Goal: Transaction & Acquisition: Purchase product/service

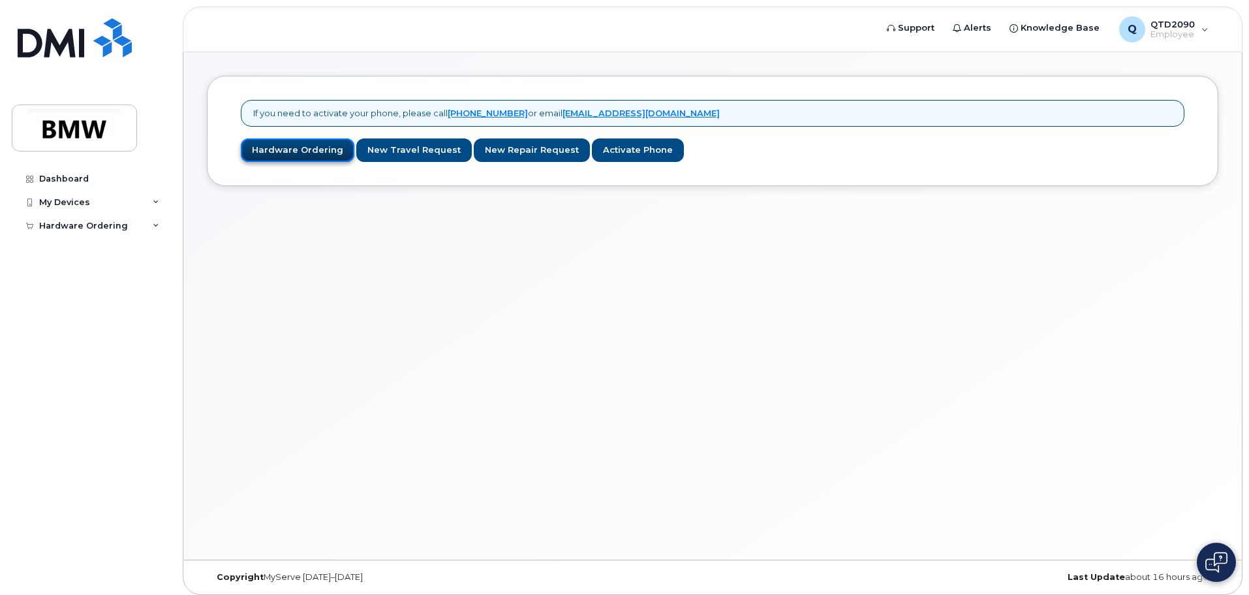
click at [283, 149] on link "Hardware Ordering" at bounding box center [298, 150] width 114 height 24
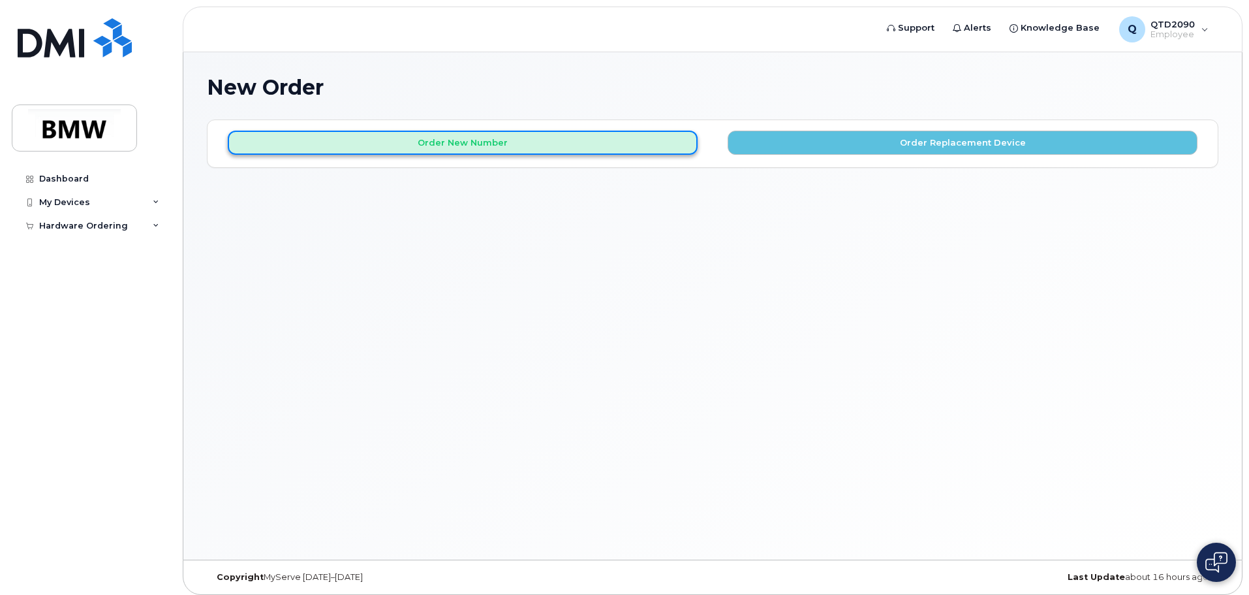
click at [462, 138] on button "Order New Number" at bounding box center [463, 143] width 470 height 24
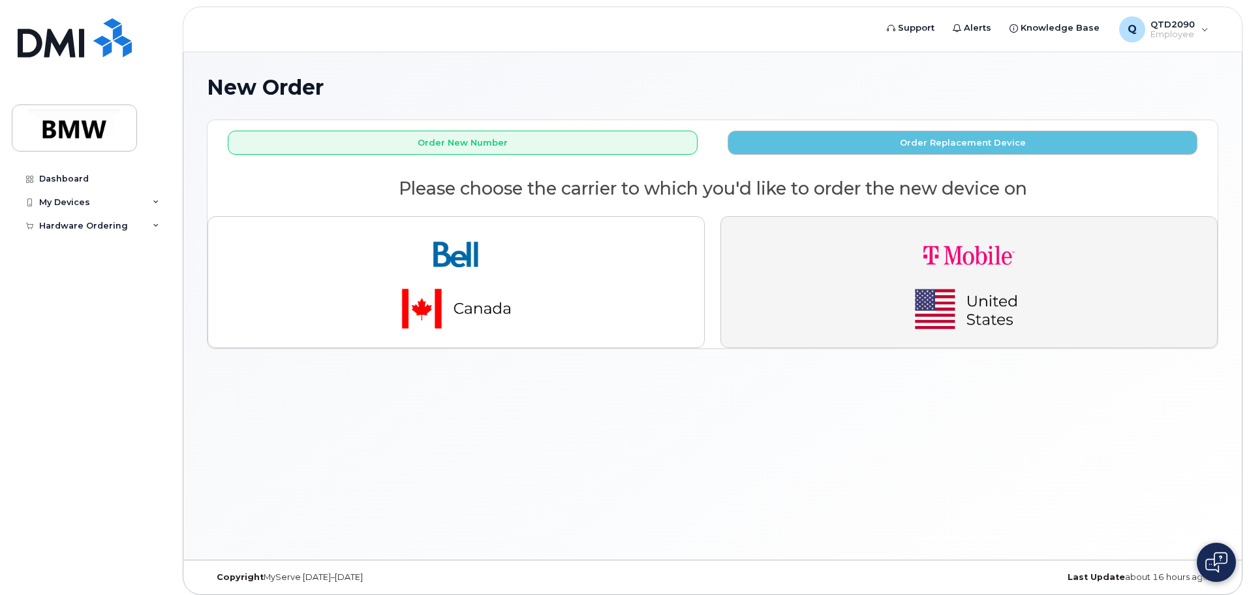
click at [942, 292] on img "button" at bounding box center [969, 282] width 183 height 110
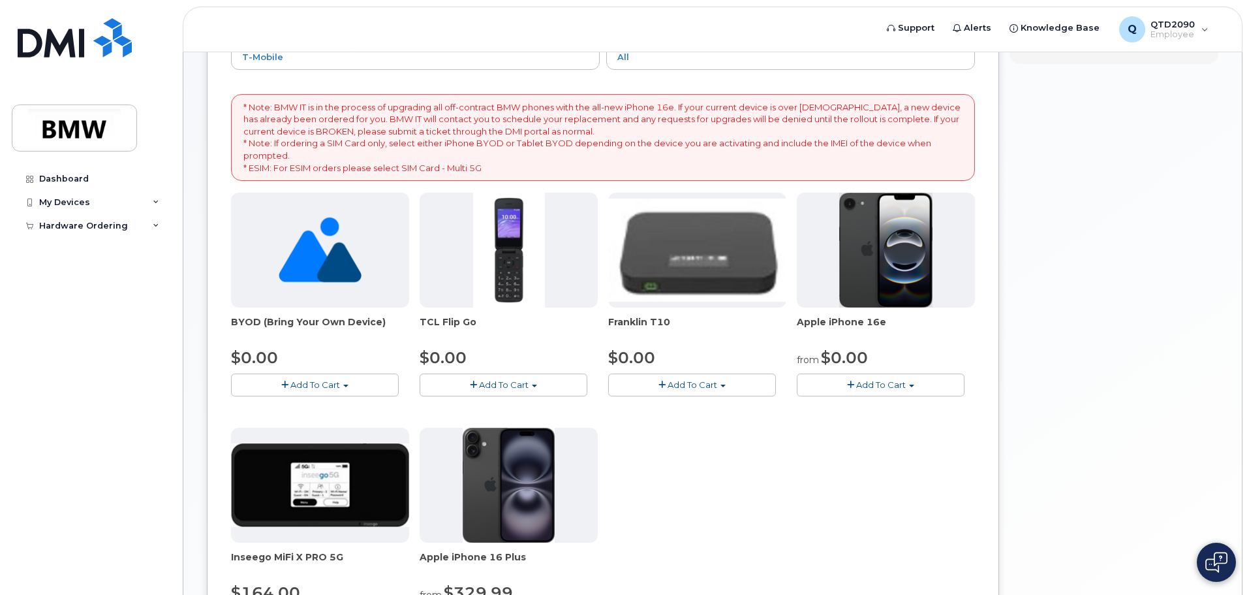
scroll to position [131, 0]
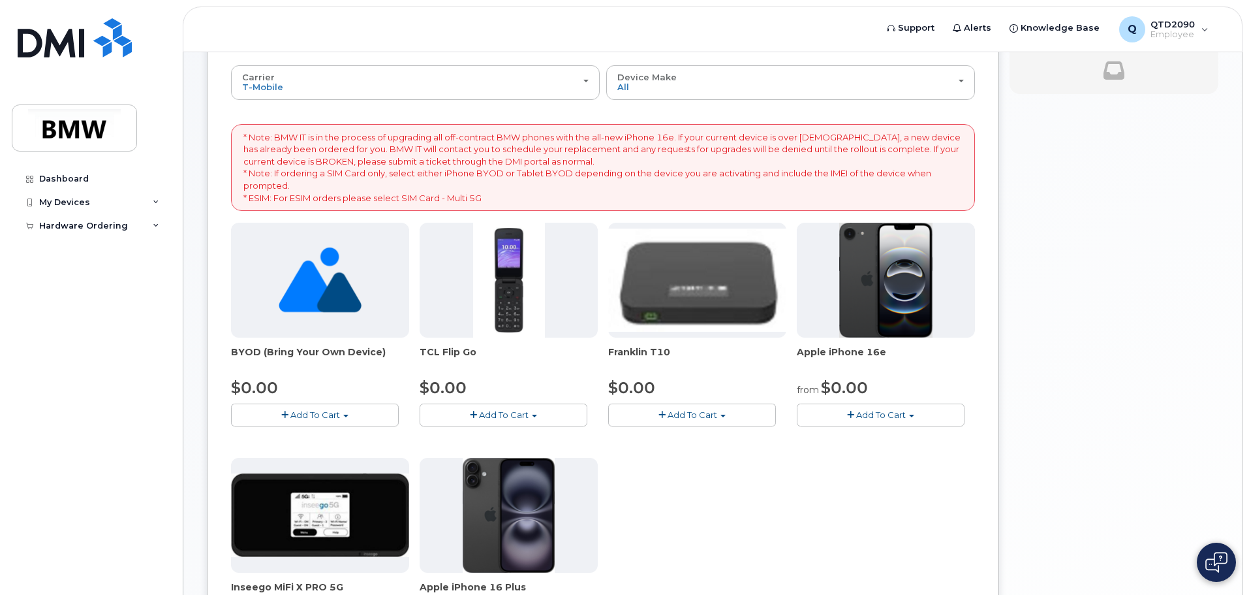
click at [878, 414] on span "Add To Cart" at bounding box center [881, 414] width 50 height 10
click at [867, 435] on link "$0.00 - 30 Month Activation (128GB)" at bounding box center [894, 439] width 188 height 16
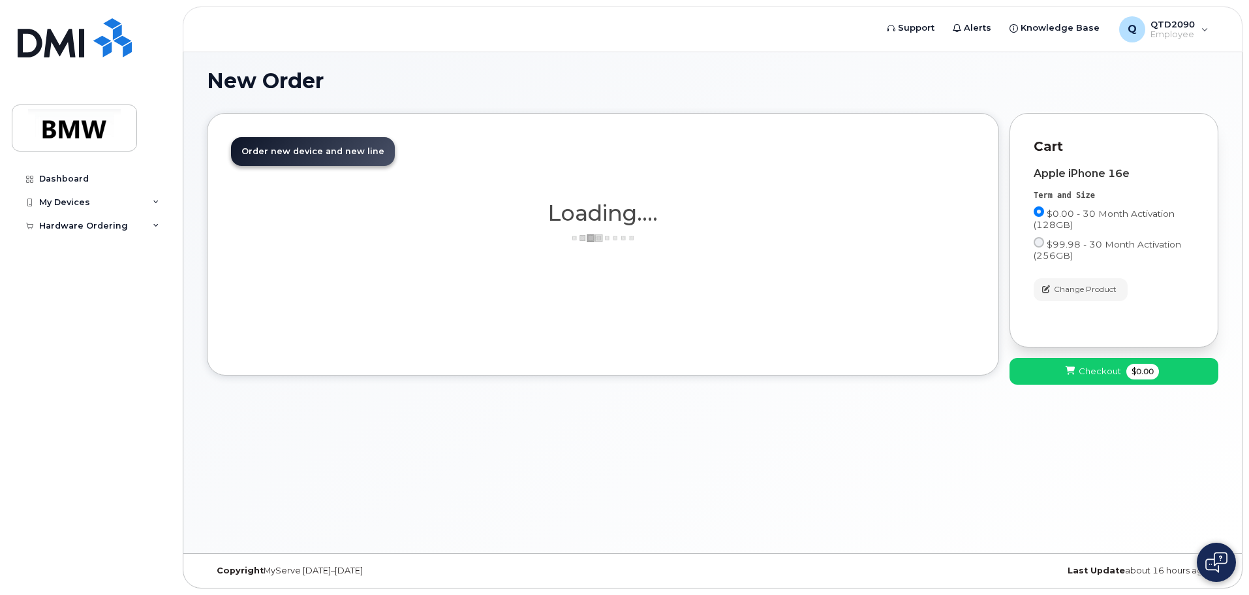
scroll to position [7, 0]
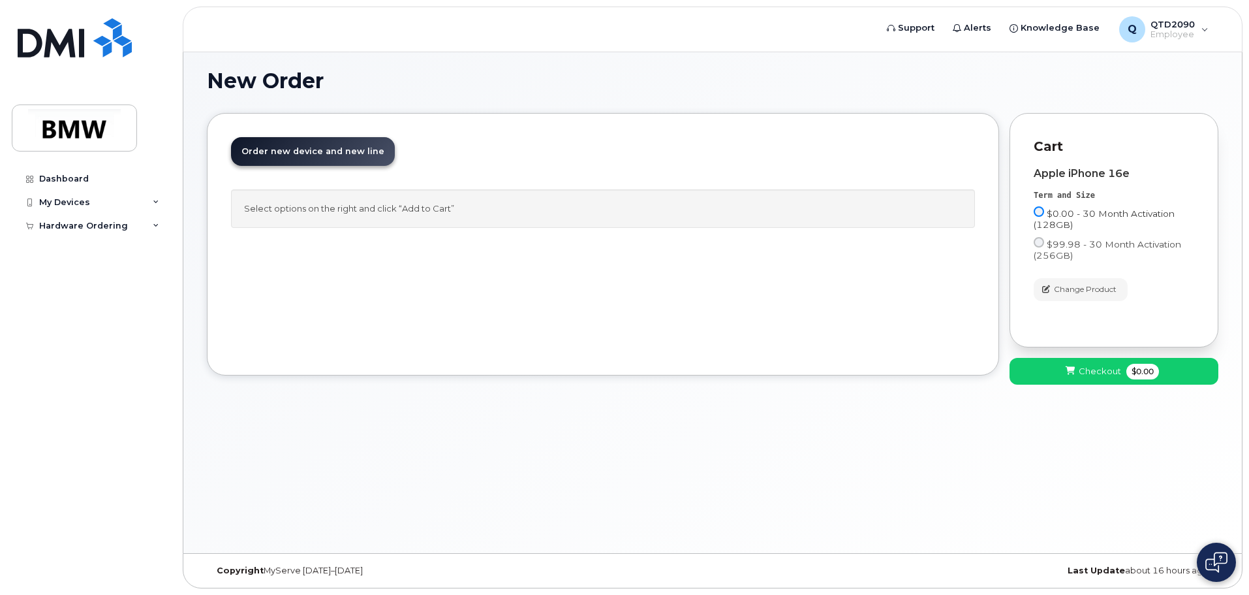
click at [1038, 209] on input "$0.00 - 30 Month Activation (128GB)" at bounding box center [1039, 211] width 10 height 10
click at [1038, 212] on input "$0.00 - 30 Month Activation (128GB)" at bounding box center [1039, 211] width 10 height 10
click at [1040, 208] on input "$0.00 - 30 Month Activation (128GB)" at bounding box center [1039, 211] width 10 height 10
click at [1038, 213] on input "$0.00 - 30 Month Activation (128GB)" at bounding box center [1039, 211] width 10 height 10
click at [894, 508] on div "New Order × Share This Order If you want to allow others to create or edit orde…" at bounding box center [712, 299] width 1059 height 507
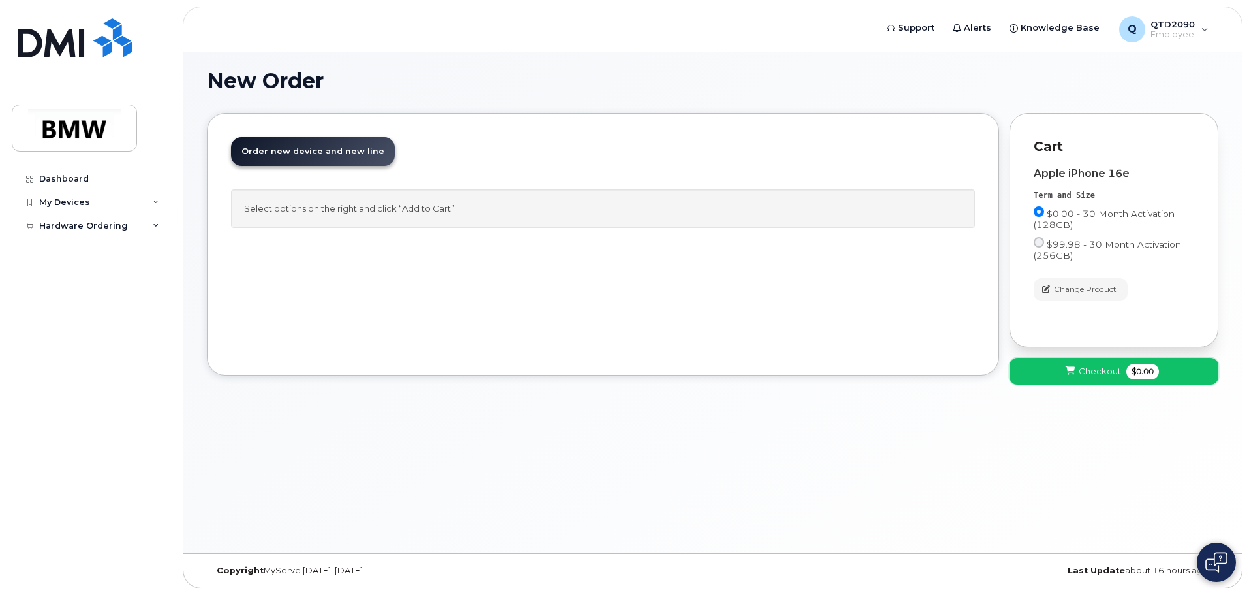
click at [1119, 368] on span "Checkout" at bounding box center [1100, 371] width 42 height 12
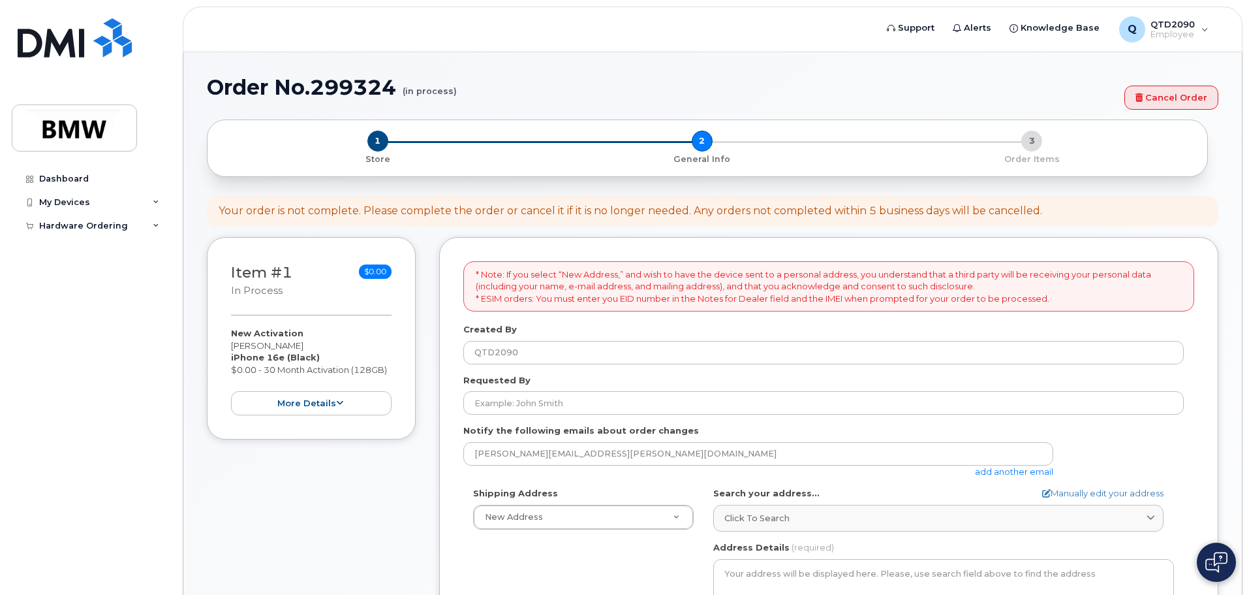
select select
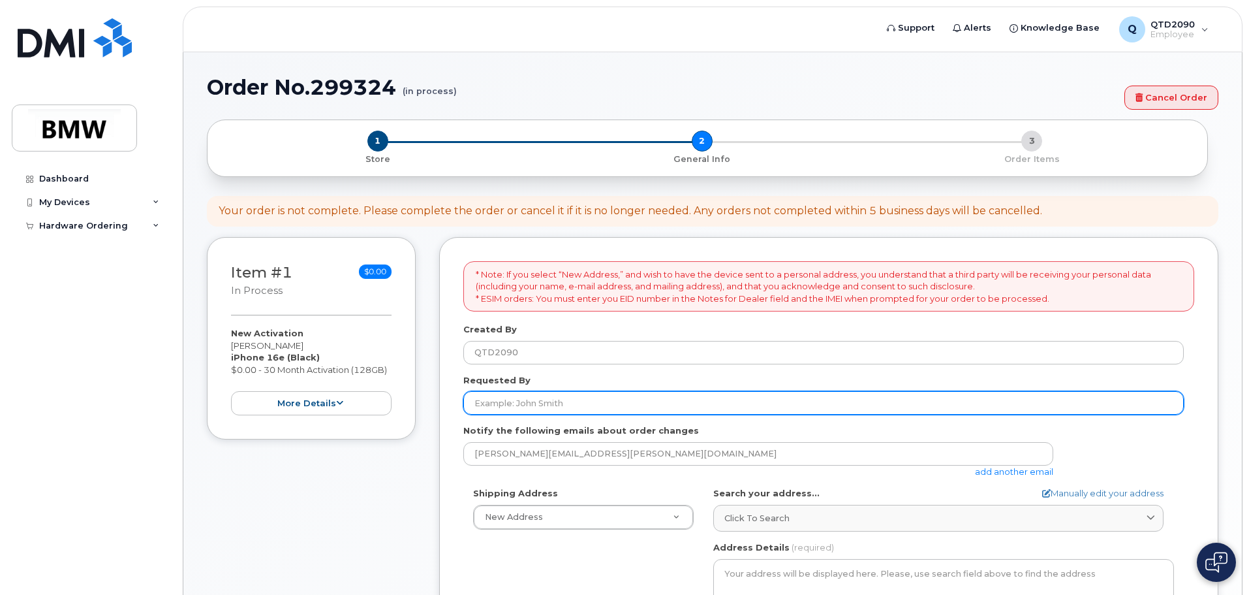
click at [488, 405] on input "Requested By" at bounding box center [823, 402] width 720 height 23
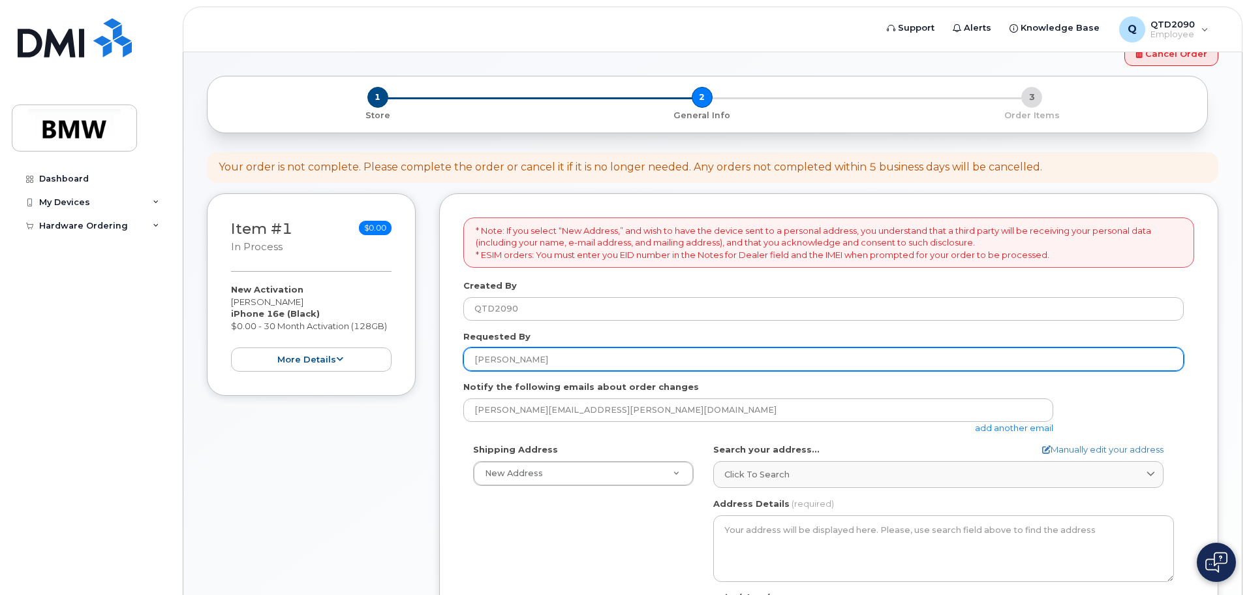
scroll to position [65, 0]
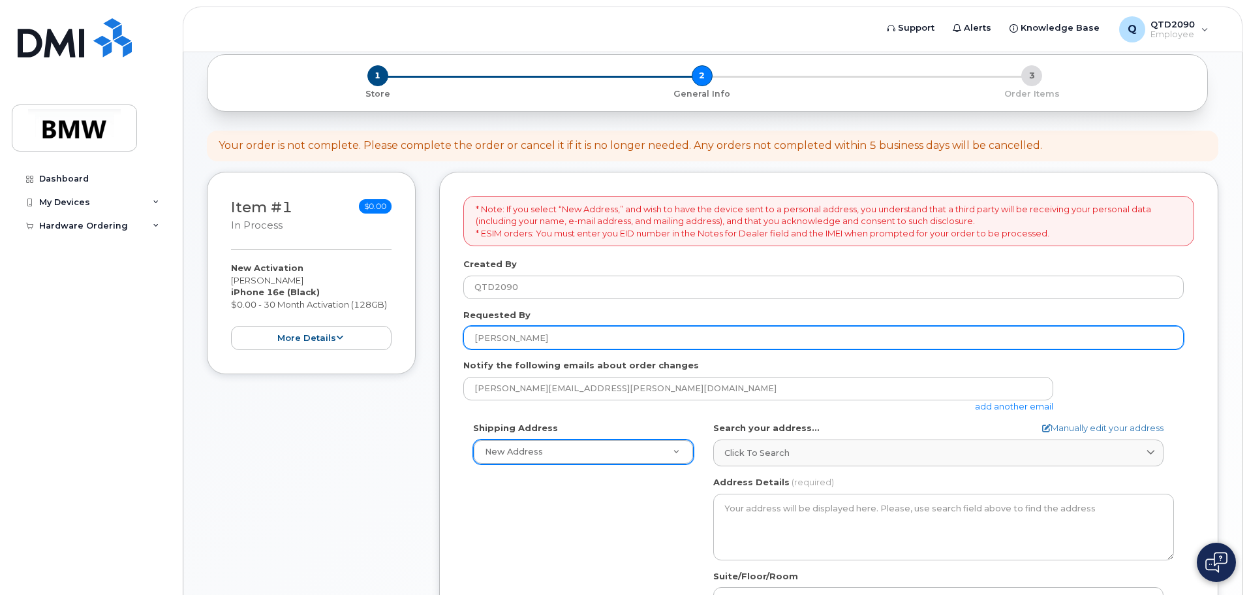
type input "Isaac Kinard"
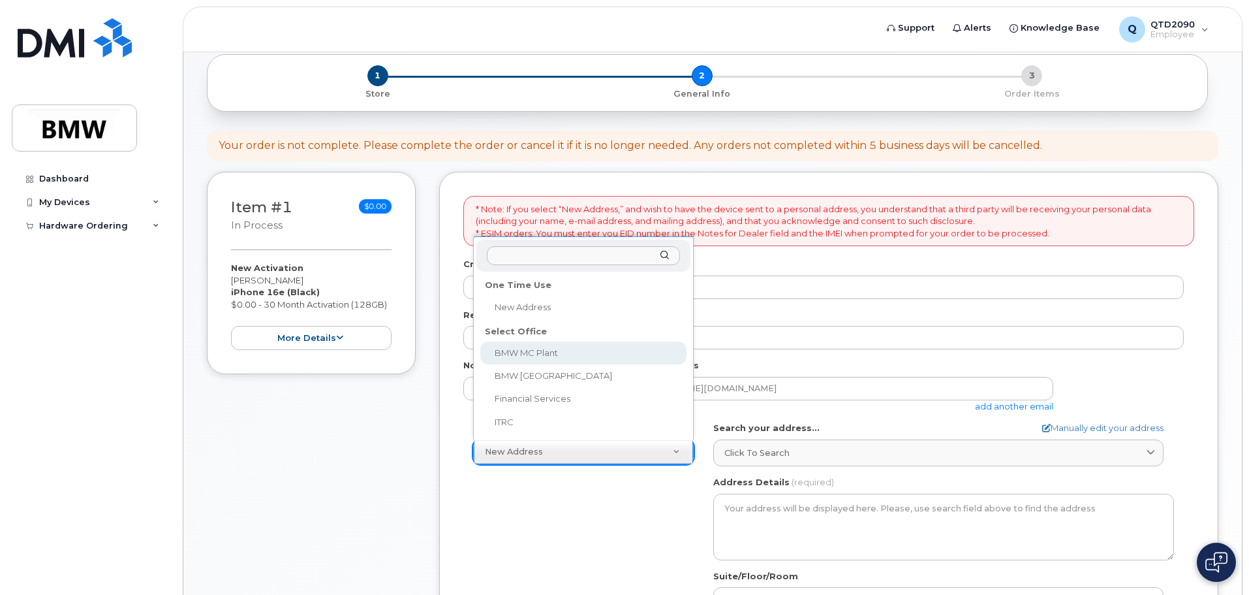
select select
type textarea "1400 Highway 101 S GREER SC 29651-6731 UNITED STATES Greer South Carolina 29651…"
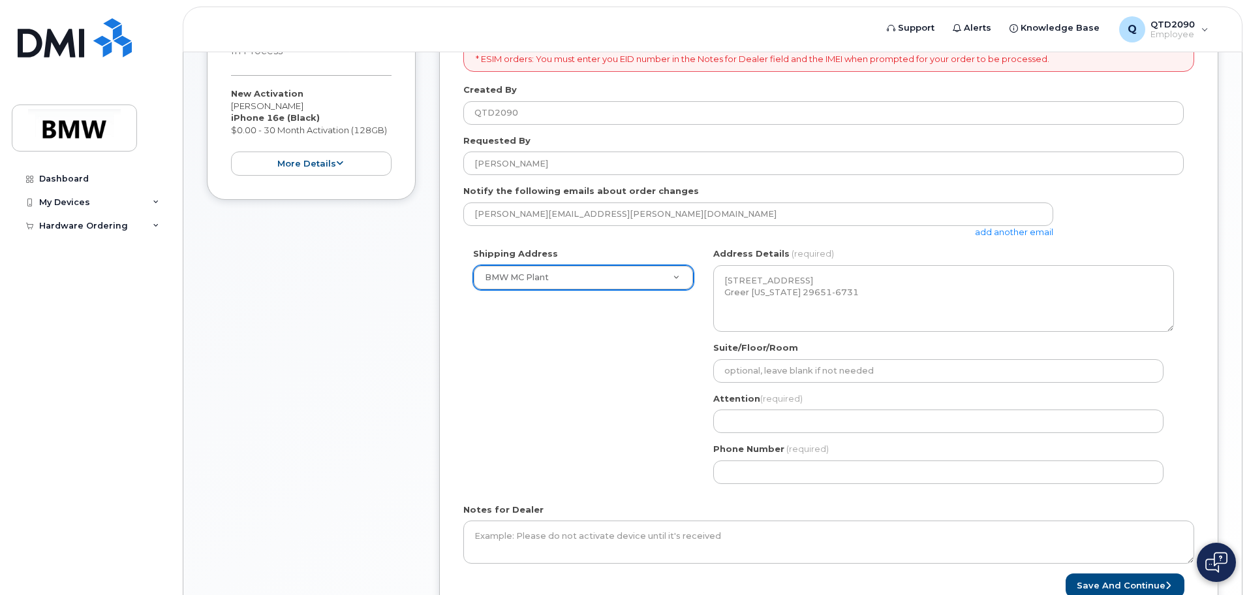
scroll to position [261, 0]
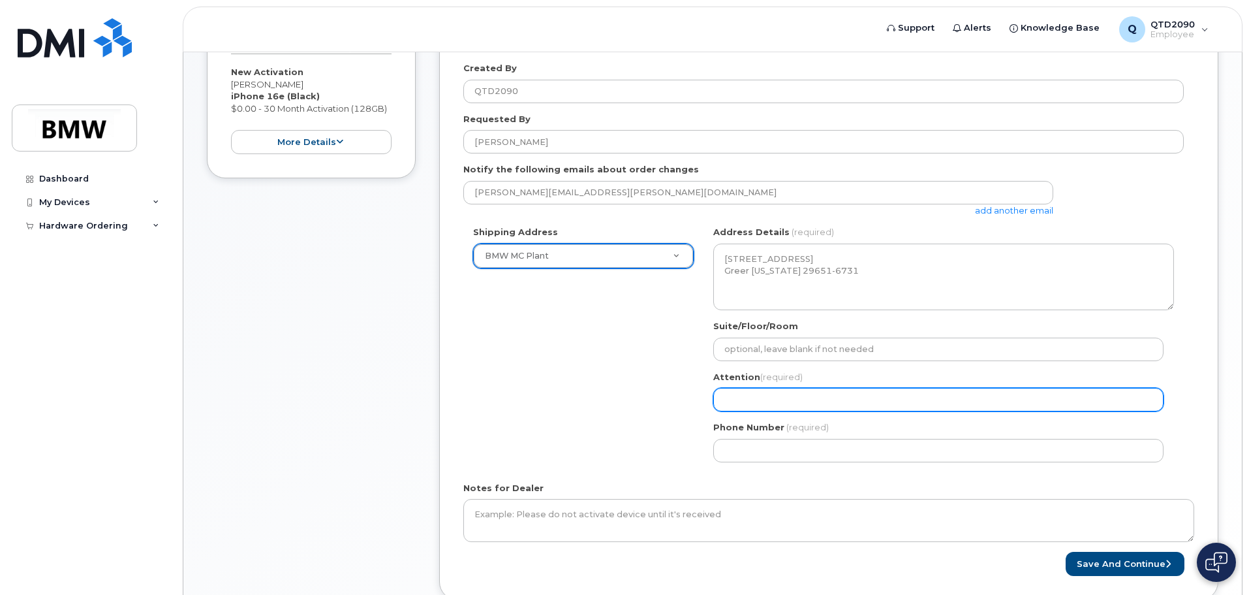
click at [730, 397] on input "Attention (required)" at bounding box center [938, 399] width 450 height 23
select select
type input "I"
select select
type input "Is"
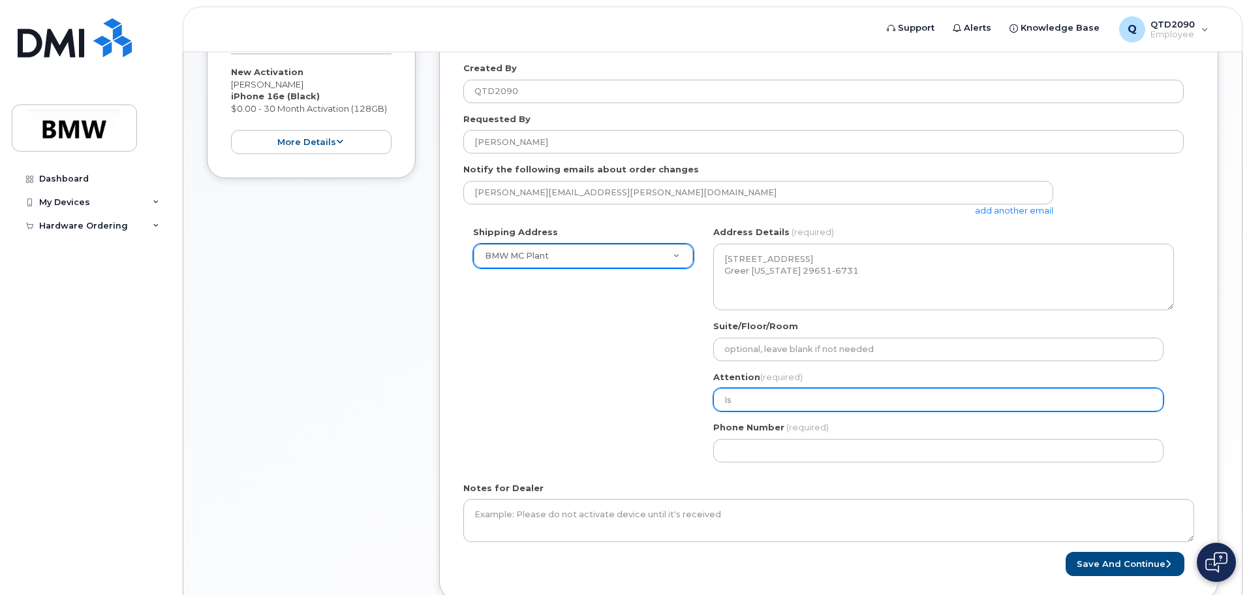
select select
type input "Isa"
select select
type input "Isaa"
select select
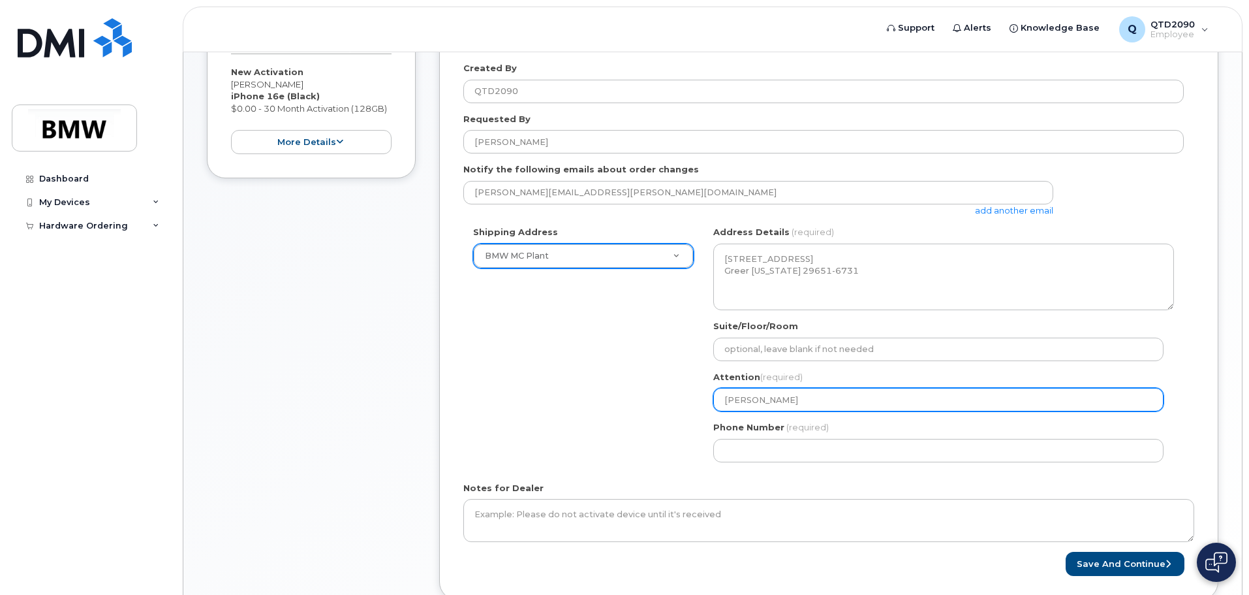
type input "Isaac"
select select
type input "Isaac K"
select select
type input "Isaac Ki"
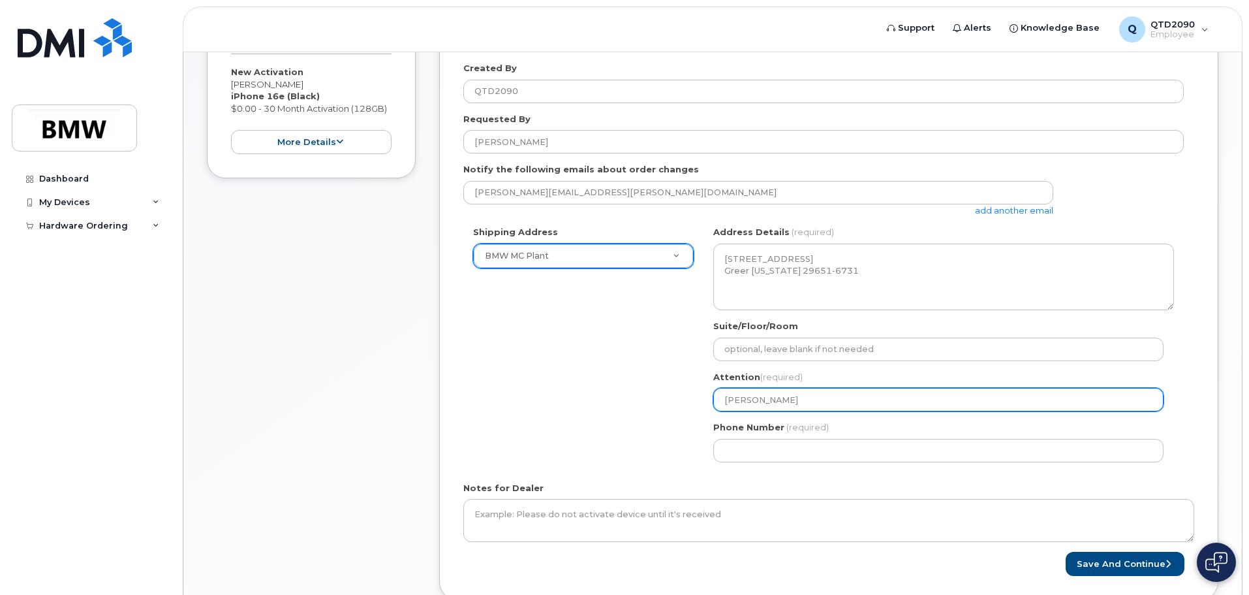
select select
type input "Isaac Kin"
select select
type input "Isaac Kina"
select select
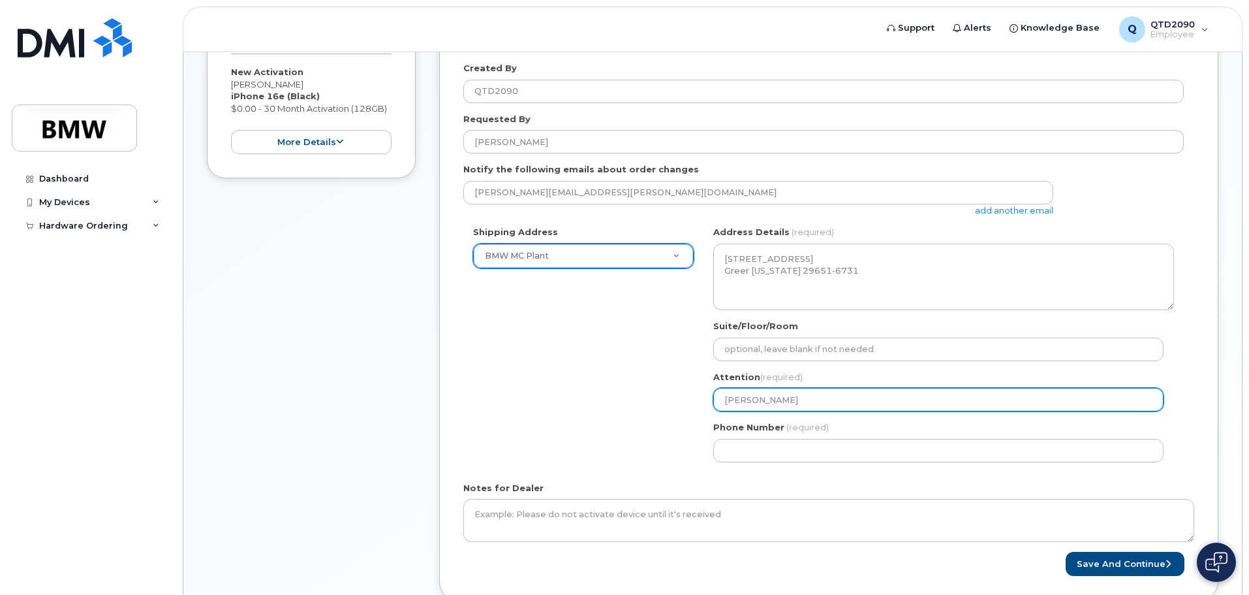
type input "Isaac Kinar"
select select
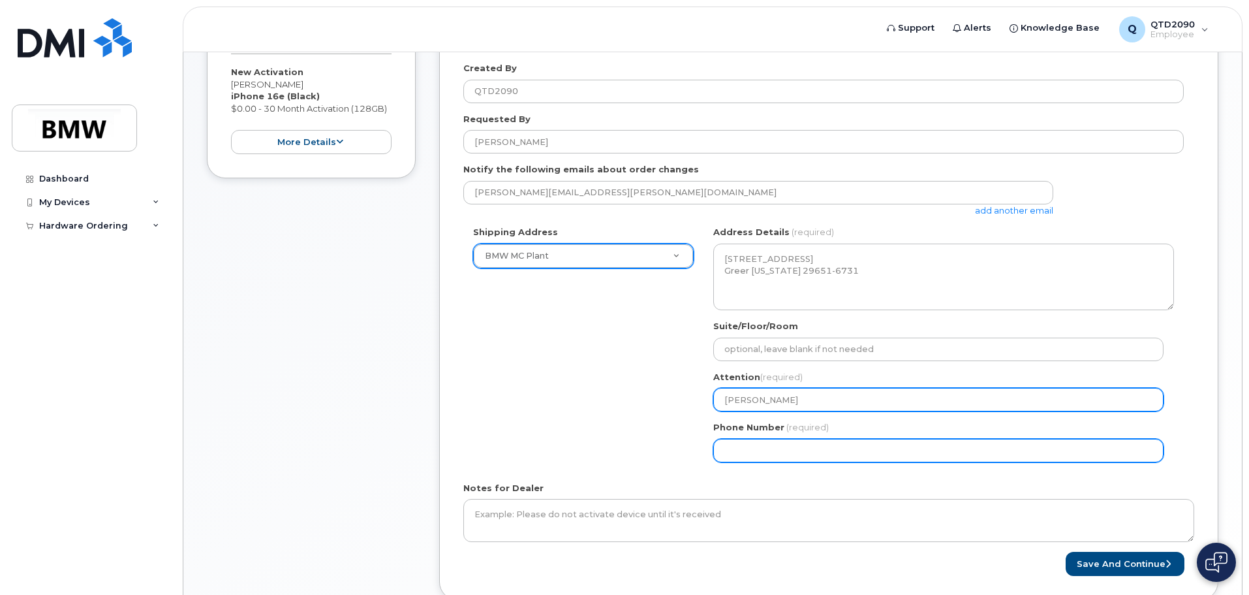
type input "[PERSON_NAME]"
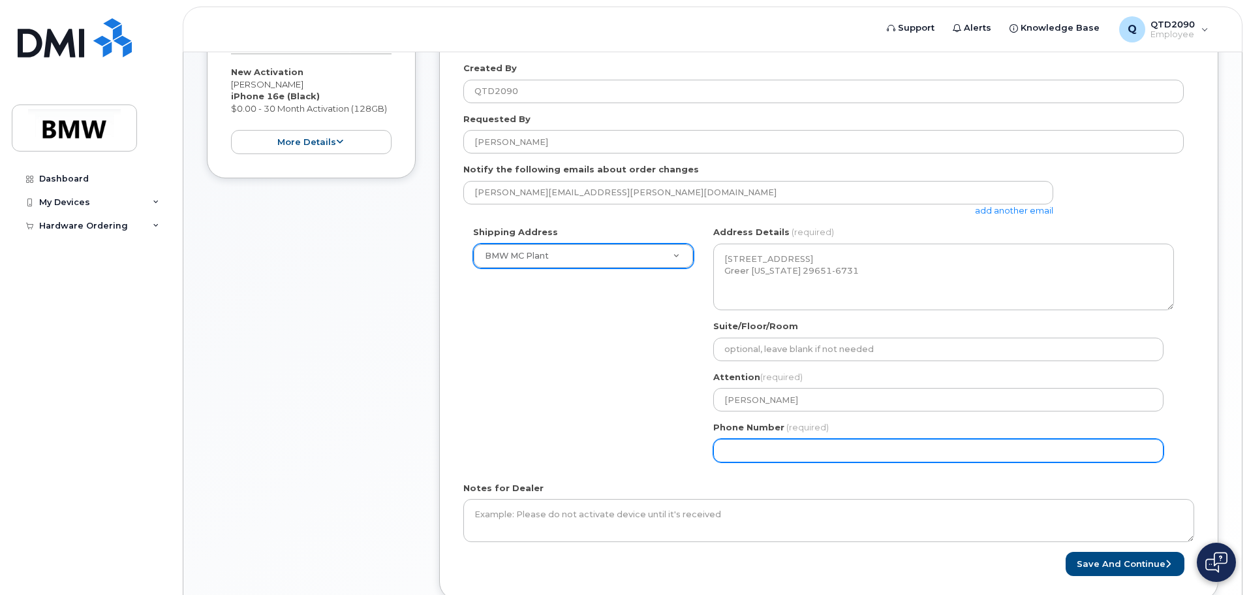
click at [743, 454] on input "Phone Number" at bounding box center [938, 450] width 450 height 23
select select
type input "864"
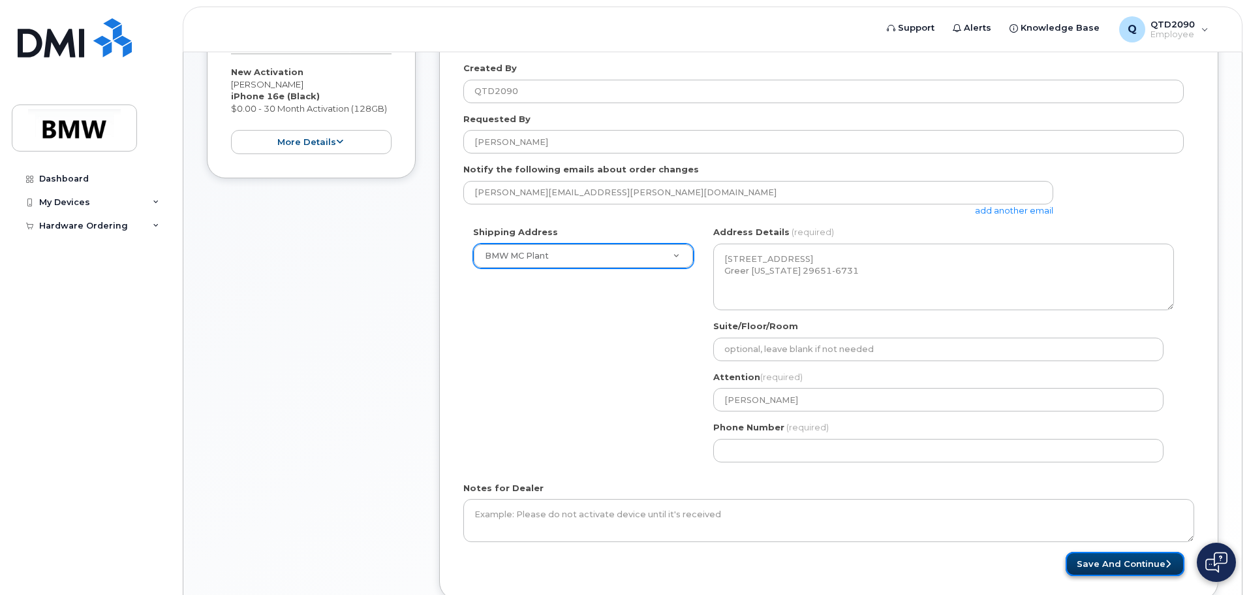
click at [1100, 562] on button "Save and Continue" at bounding box center [1125, 563] width 119 height 24
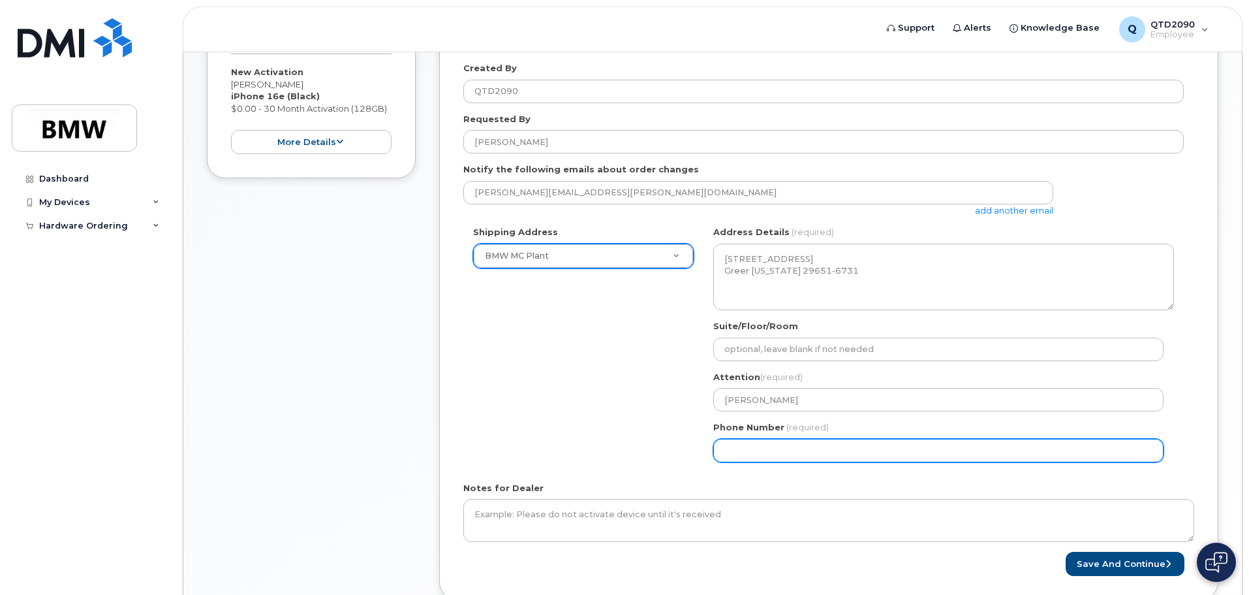
drag, startPoint x: 792, startPoint y: 450, endPoint x: 691, endPoint y: 459, distance: 101.0
click at [693, 459] on div "Shipping Address BMW MC Plant New Address BMW MC Plant BMW North America Financ…" at bounding box center [823, 348] width 720 height 245
type input "864329603"
select select
type input "8643296035"
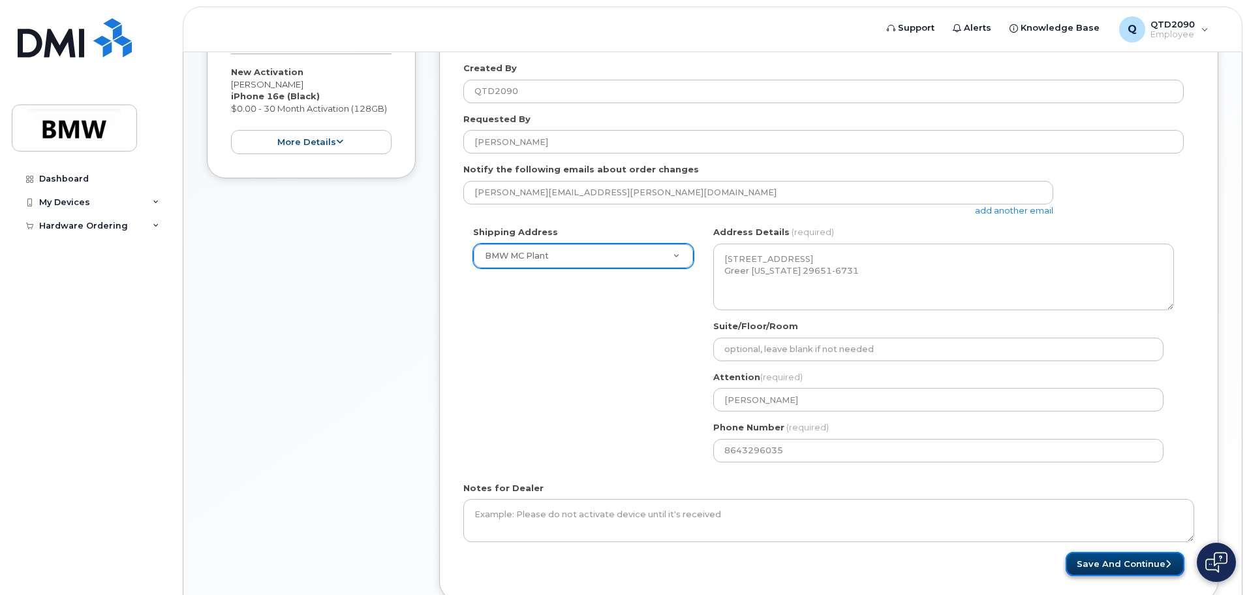
click at [1094, 561] on button "Save and Continue" at bounding box center [1125, 563] width 119 height 24
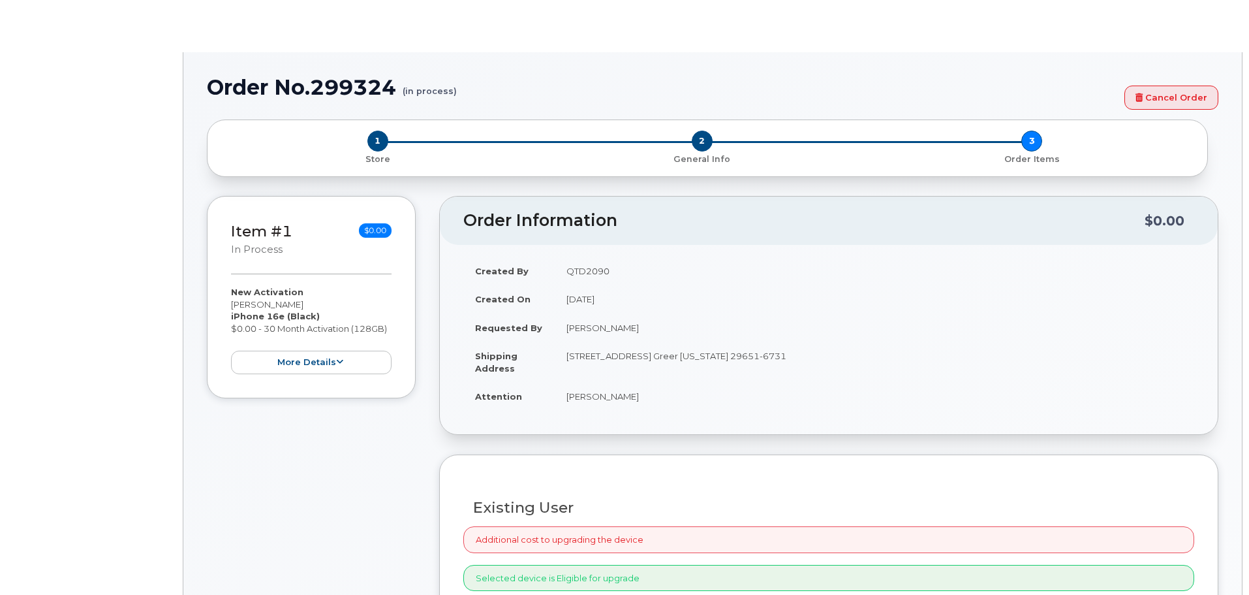
select select "1885307"
radio input "true"
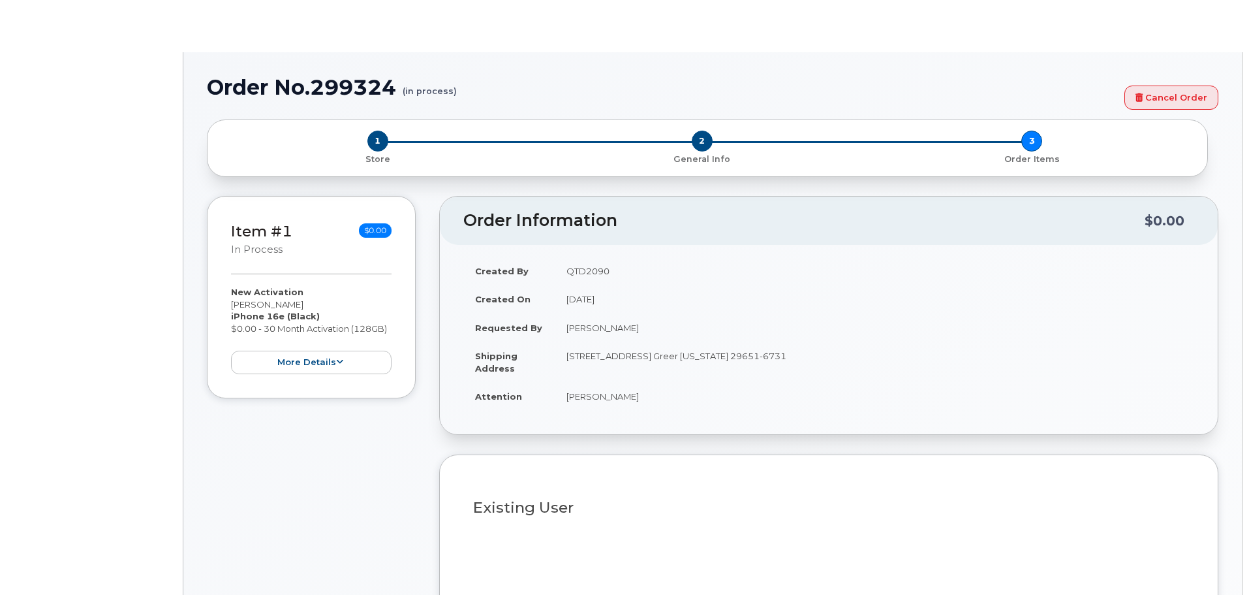
type input "1903029"
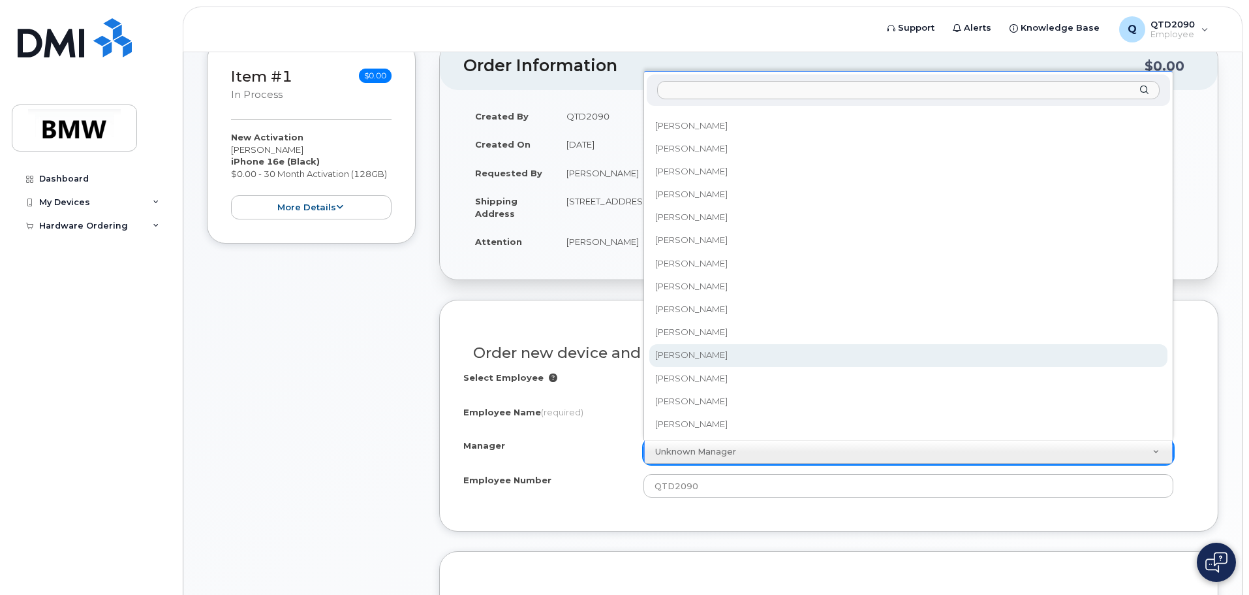
scroll to position [8134, 0]
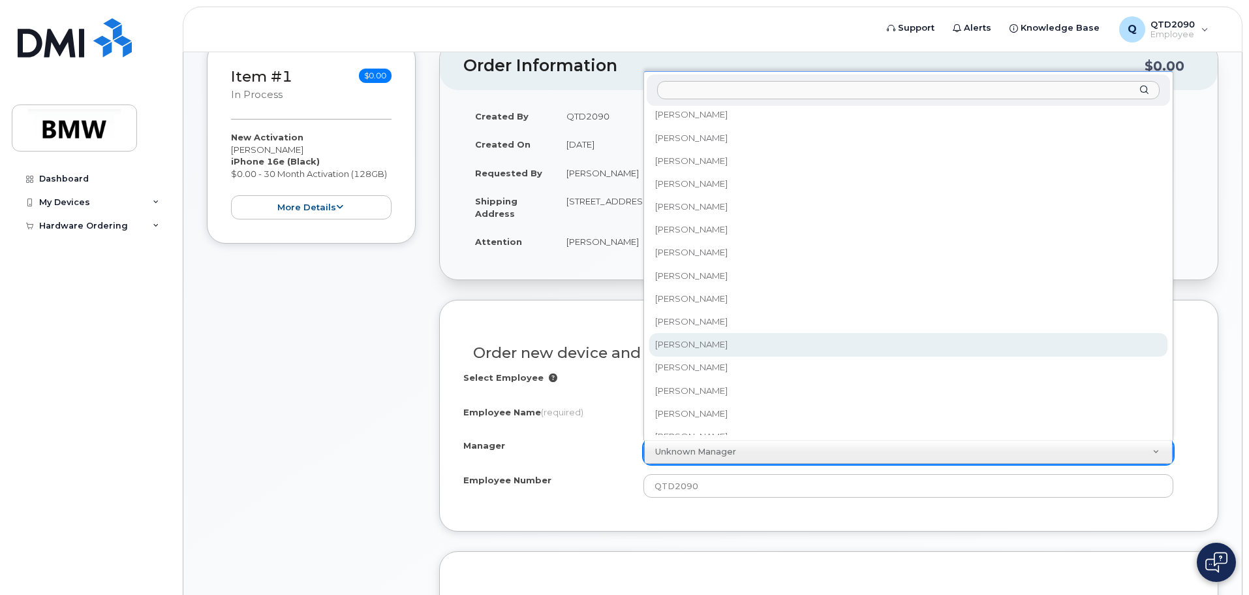
select select "1895492"
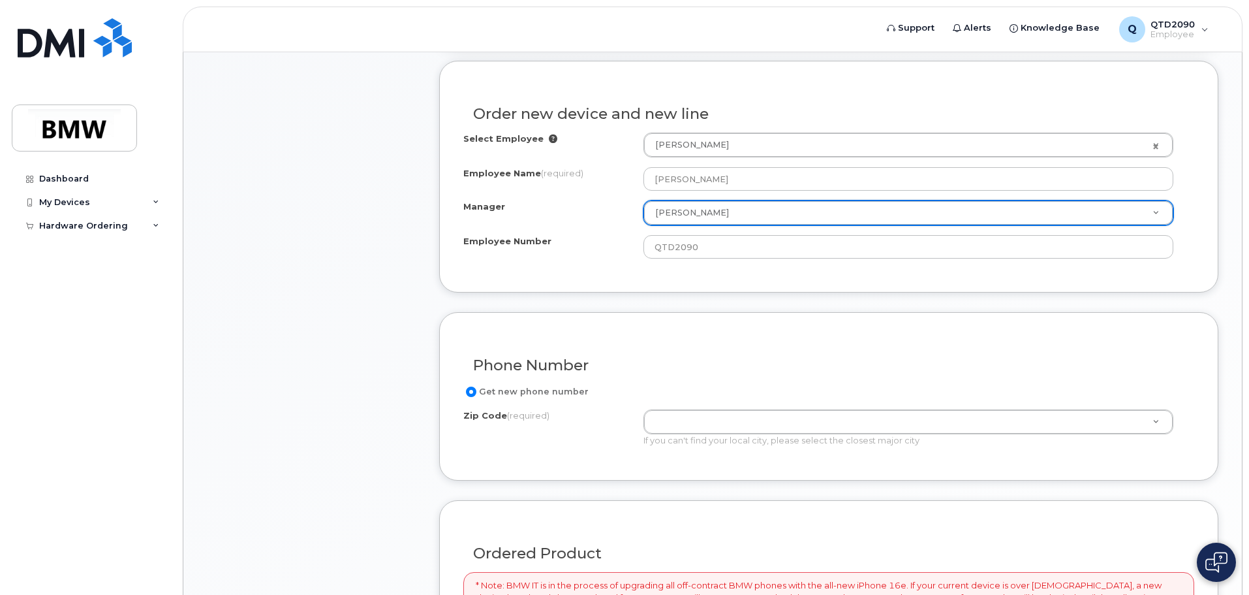
scroll to position [457, 0]
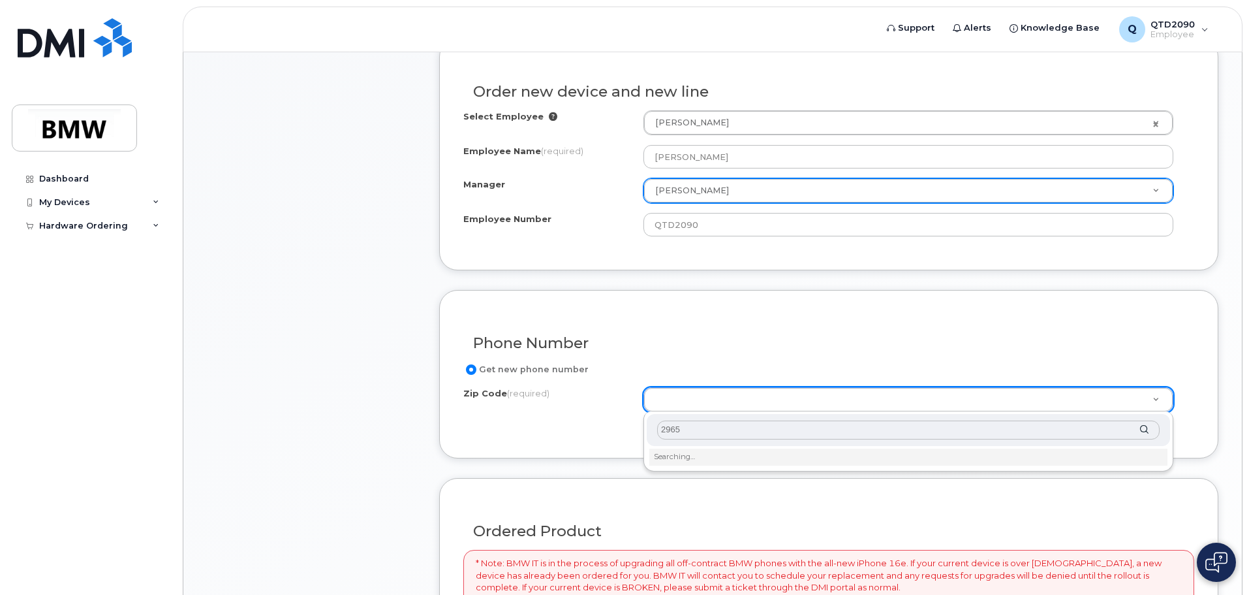
type input "29651"
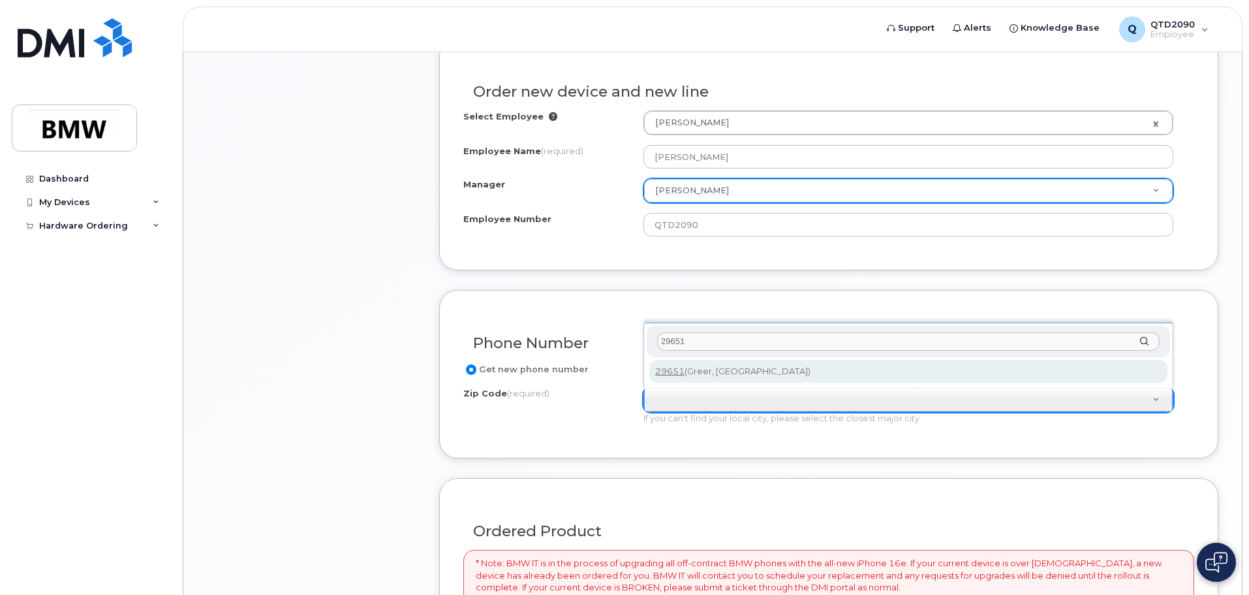
type input "29651"
type input "29651 (Greer, SC)"
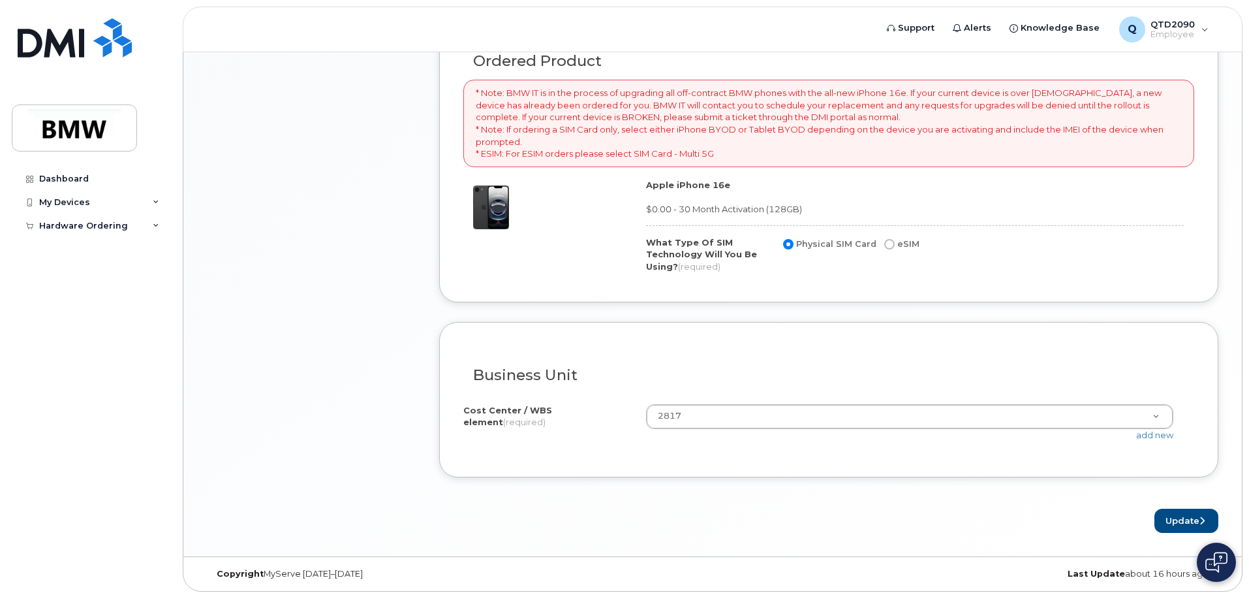
scroll to position [930, 0]
click at [1175, 514] on button "Update" at bounding box center [1186, 517] width 64 height 24
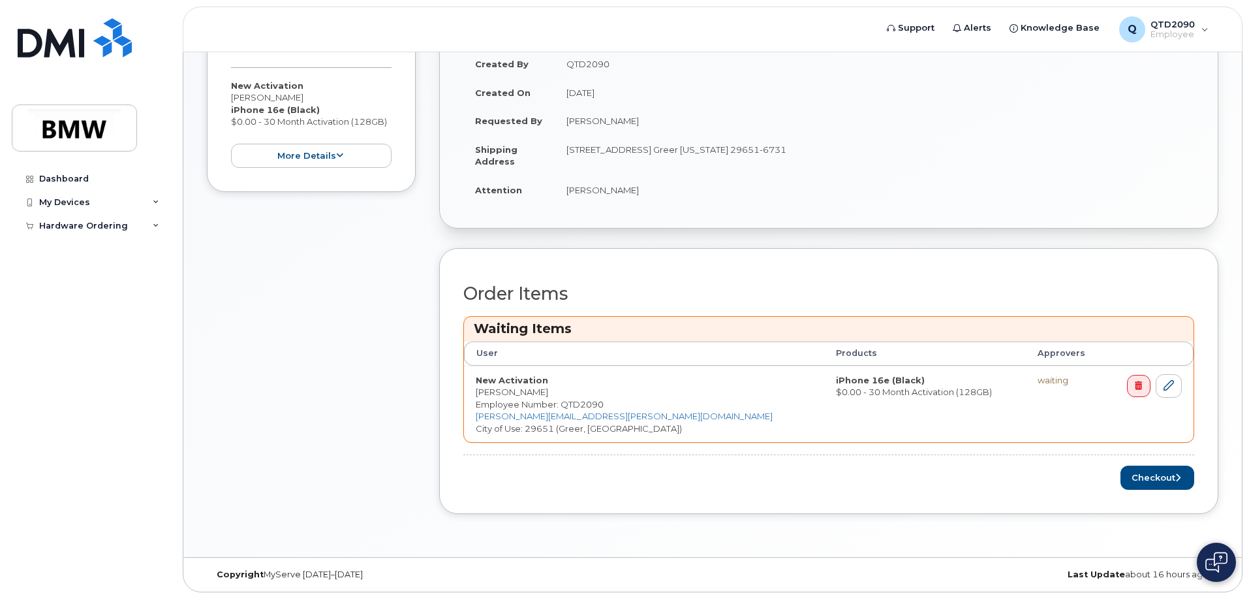
scroll to position [307, 0]
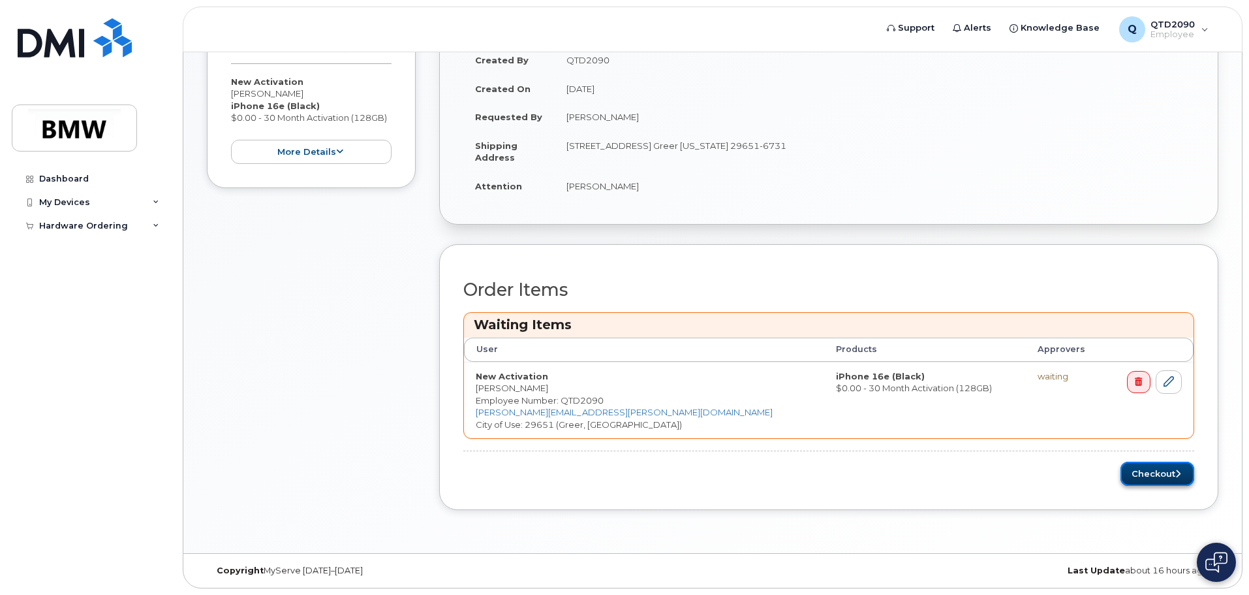
click at [1146, 475] on button "Checkout" at bounding box center [1158, 473] width 74 height 24
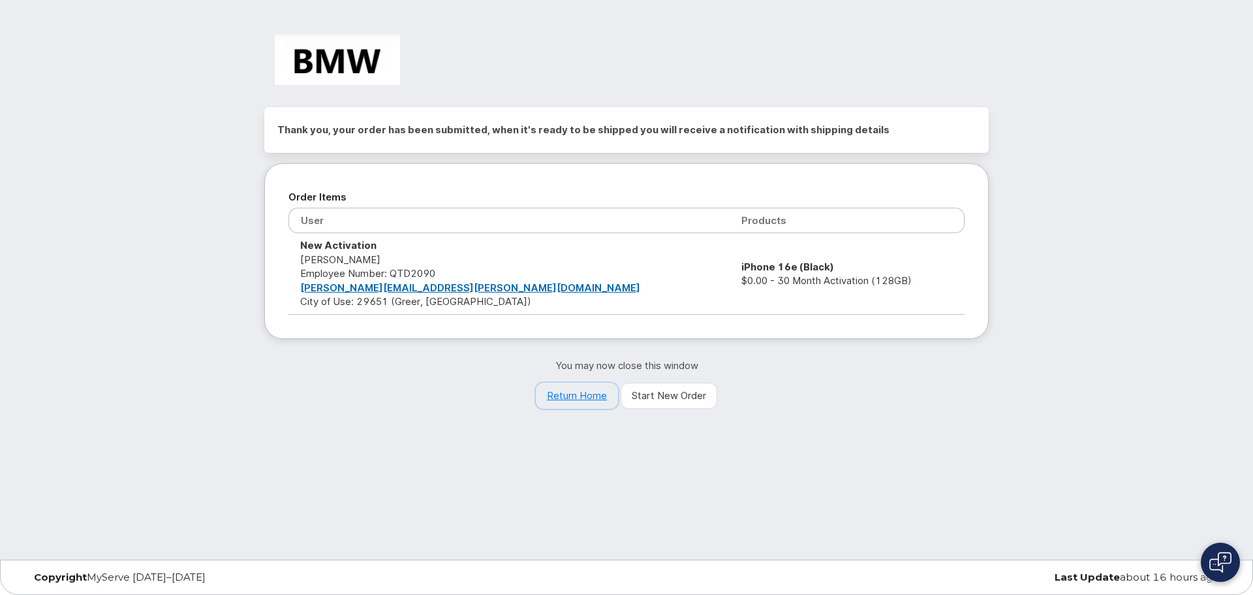
click at [580, 395] on link "Return Home" at bounding box center [577, 395] width 82 height 26
